Goal: Transaction & Acquisition: Purchase product/service

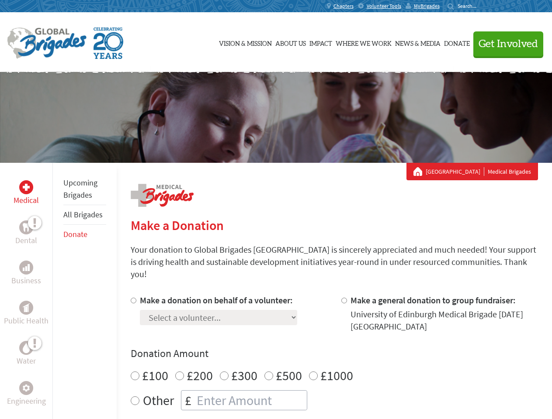
click at [482, 6] on div "Search for:" at bounding box center [464, 6] width 35 height 7
click at [504, 44] on span "Get Involved" at bounding box center [507, 44] width 59 height 10
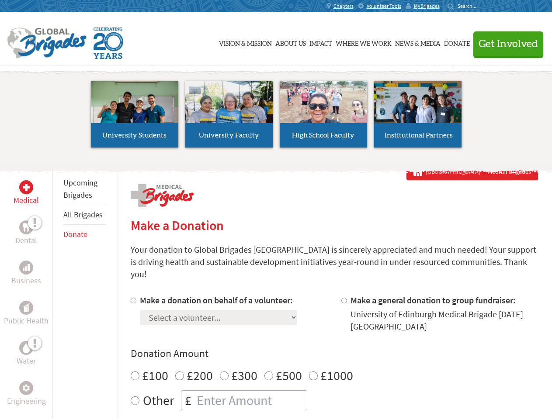
click at [276, 117] on li "High School Faculty" at bounding box center [323, 114] width 94 height 80
click at [58, 291] on div "Upcoming Brigades All Brigades Donate" at bounding box center [84, 372] width 64 height 419
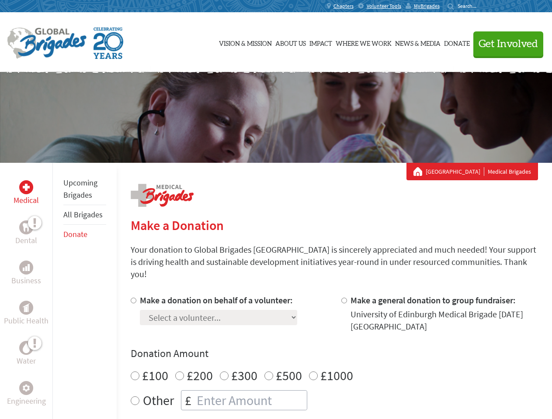
click at [334, 351] on div "Donation Amount £100 £200 £300 £500 £1000 Other £" at bounding box center [334, 379] width 407 height 64
click at [132, 298] on input "Make a donation on behalf of a volunteer:" at bounding box center [134, 301] width 6 height 6
radio input "true"
click at [343, 298] on input "Make a general donation to group fundraiser:" at bounding box center [344, 301] width 6 height 6
radio input "true"
